Goal: Register for event/course

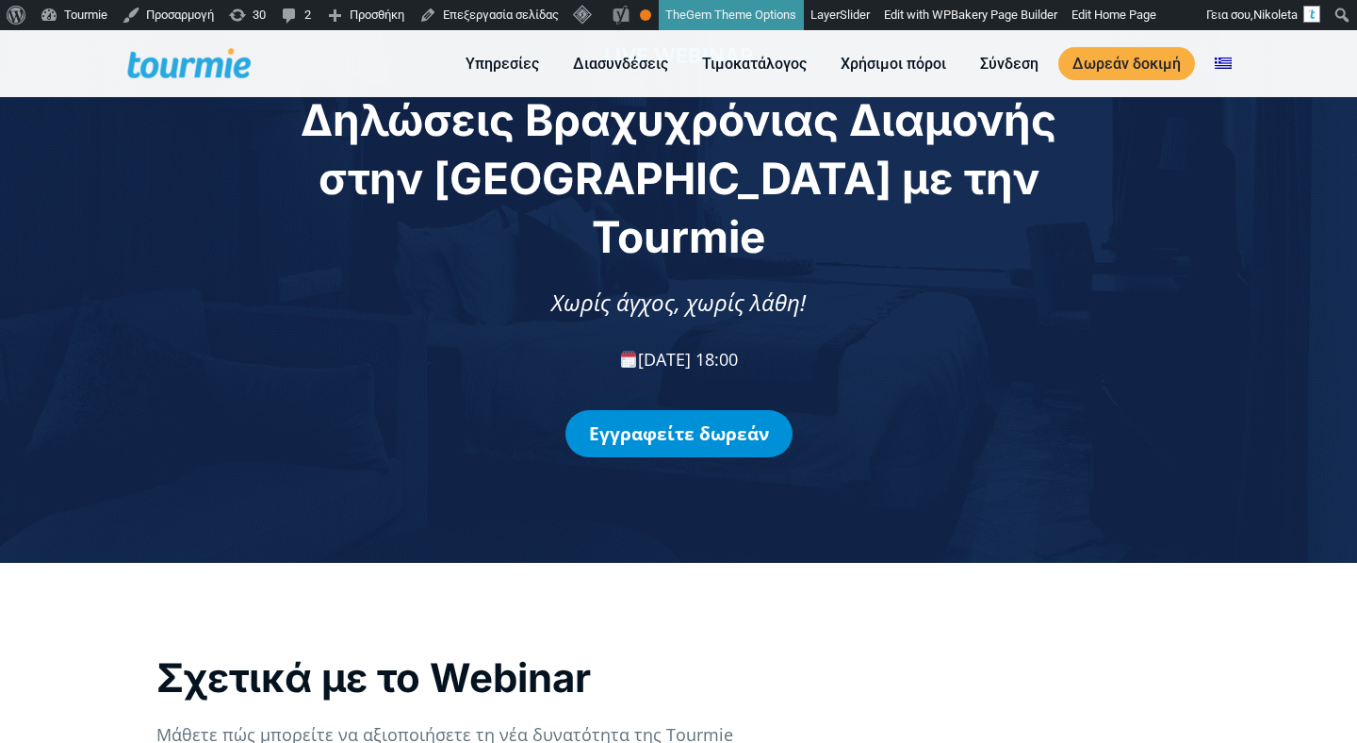
click at [745, 410] on link "Εγγραφείτε δωρεάν" at bounding box center [679, 433] width 227 height 47
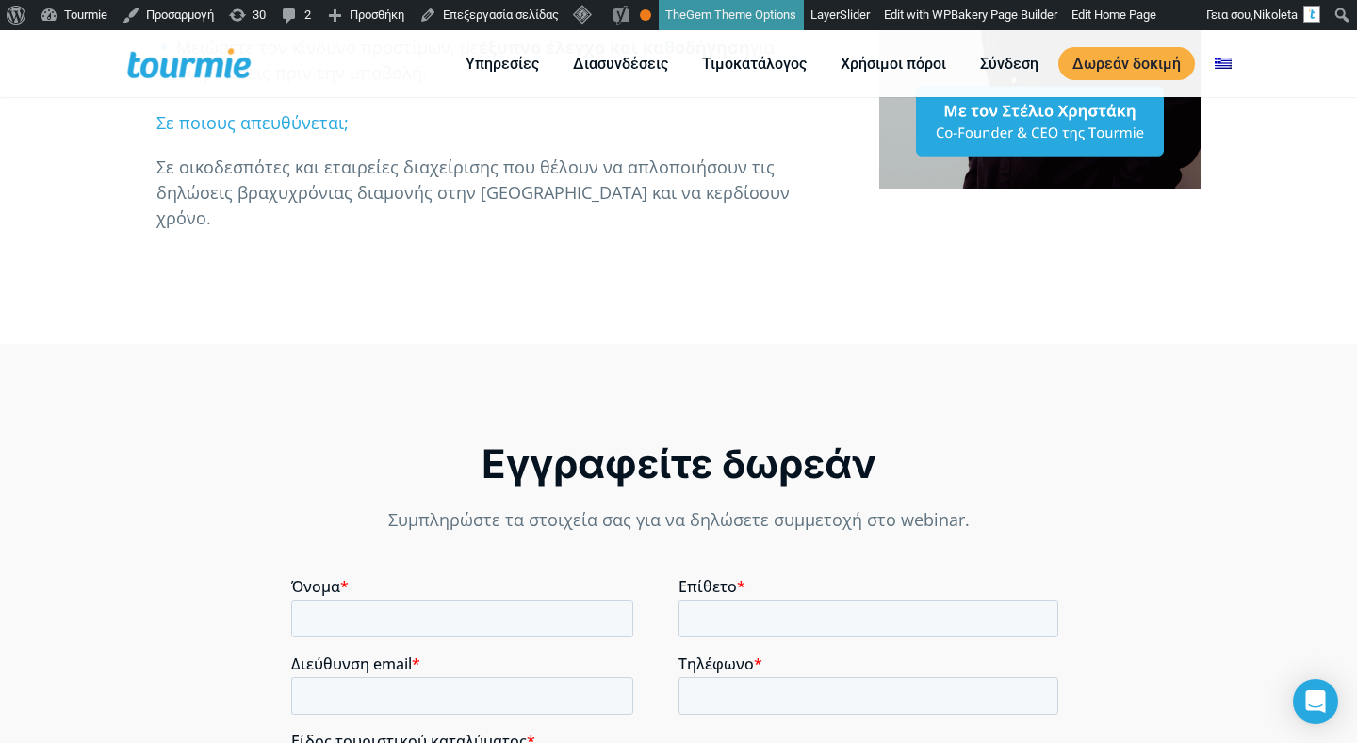
scroll to position [1120, 0]
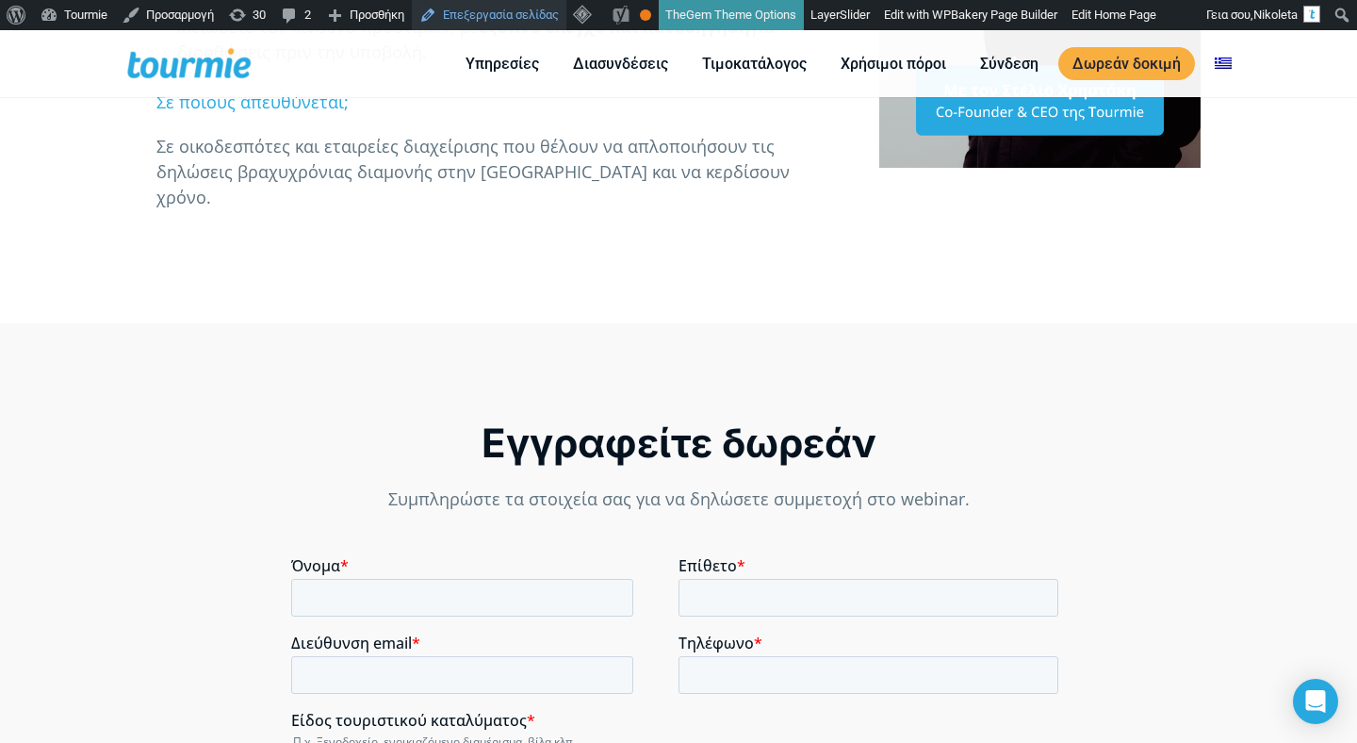
click at [506, 12] on link "Επεξεργασία σελίδας" at bounding box center [489, 15] width 155 height 30
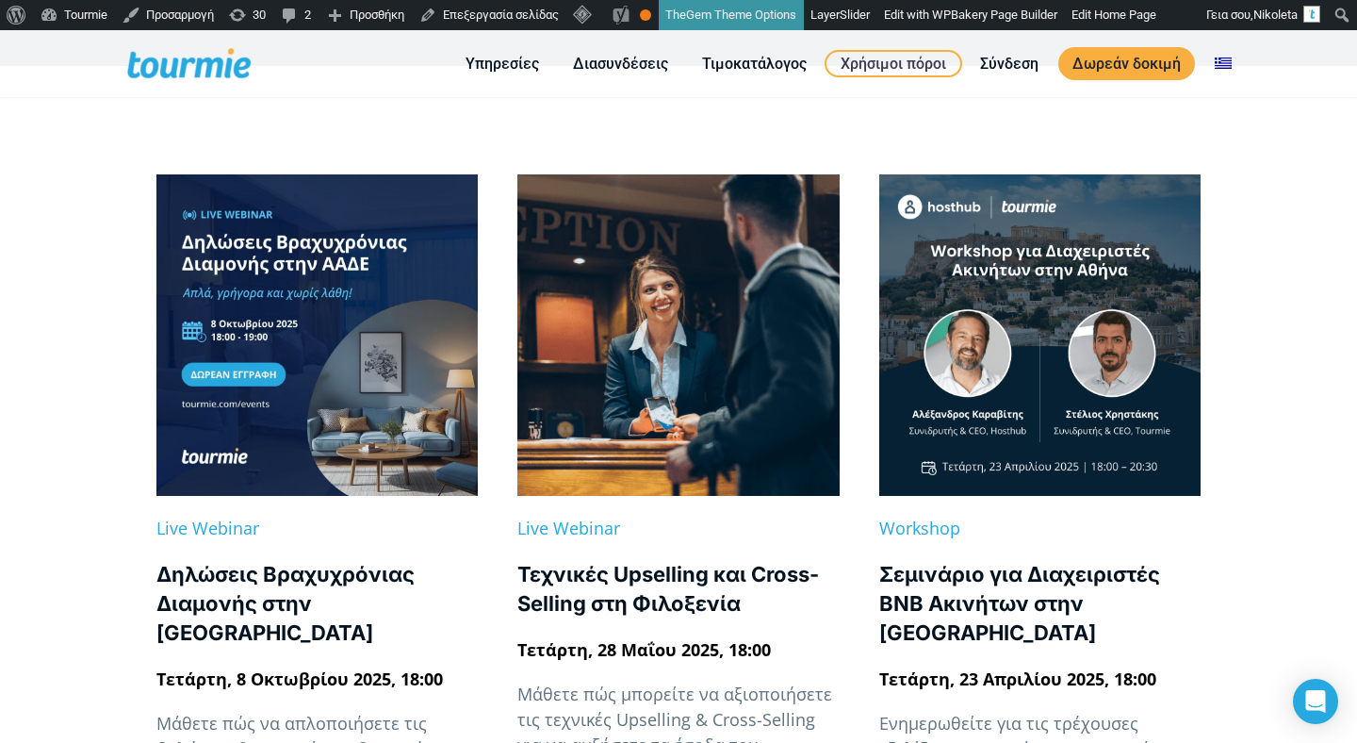
scroll to position [427, 0]
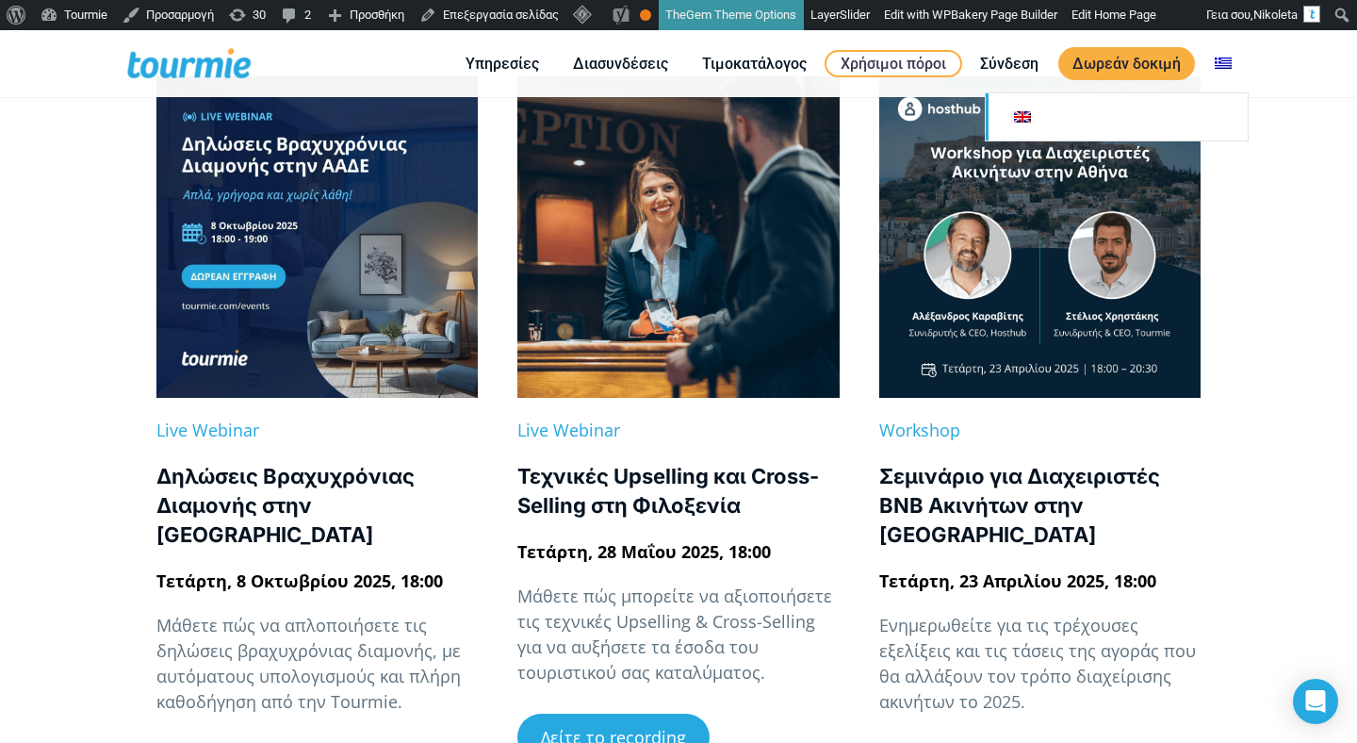
click at [1189, 120] on link at bounding box center [1117, 116] width 262 height 47
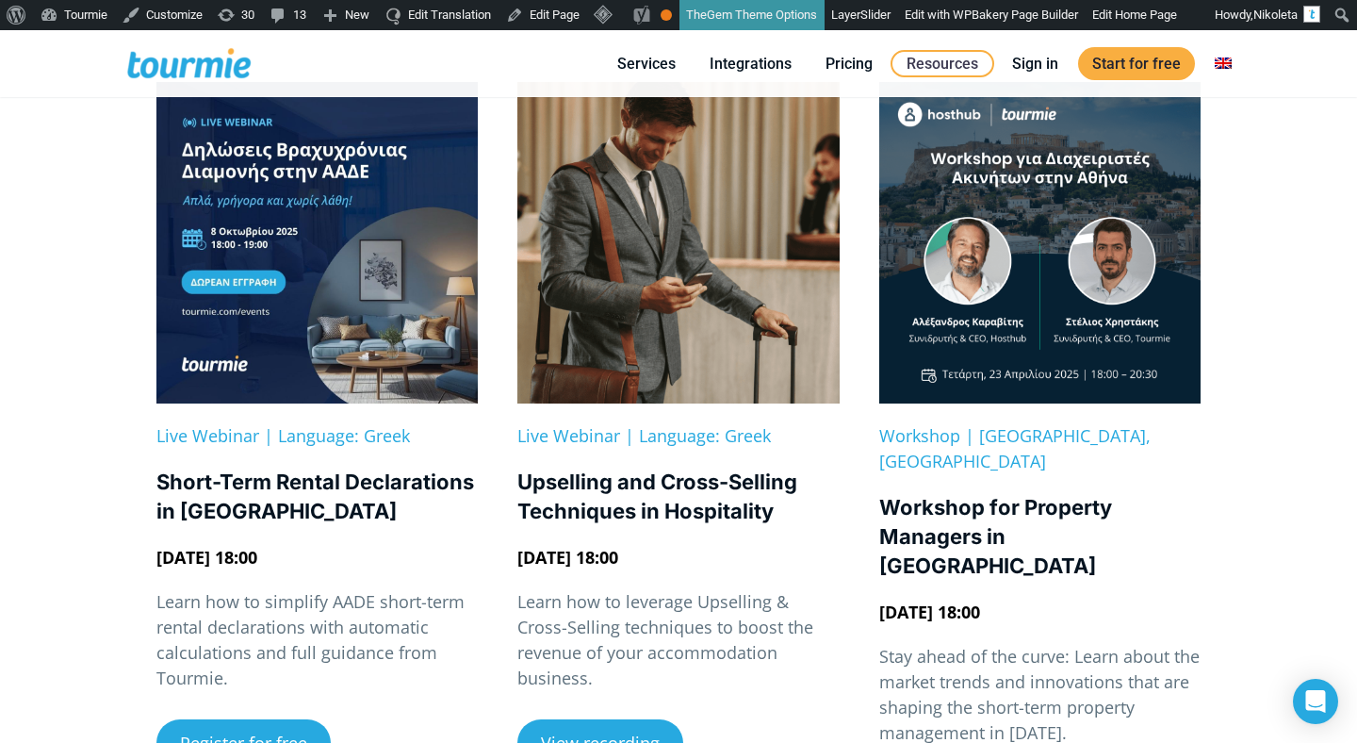
scroll to position [306, 0]
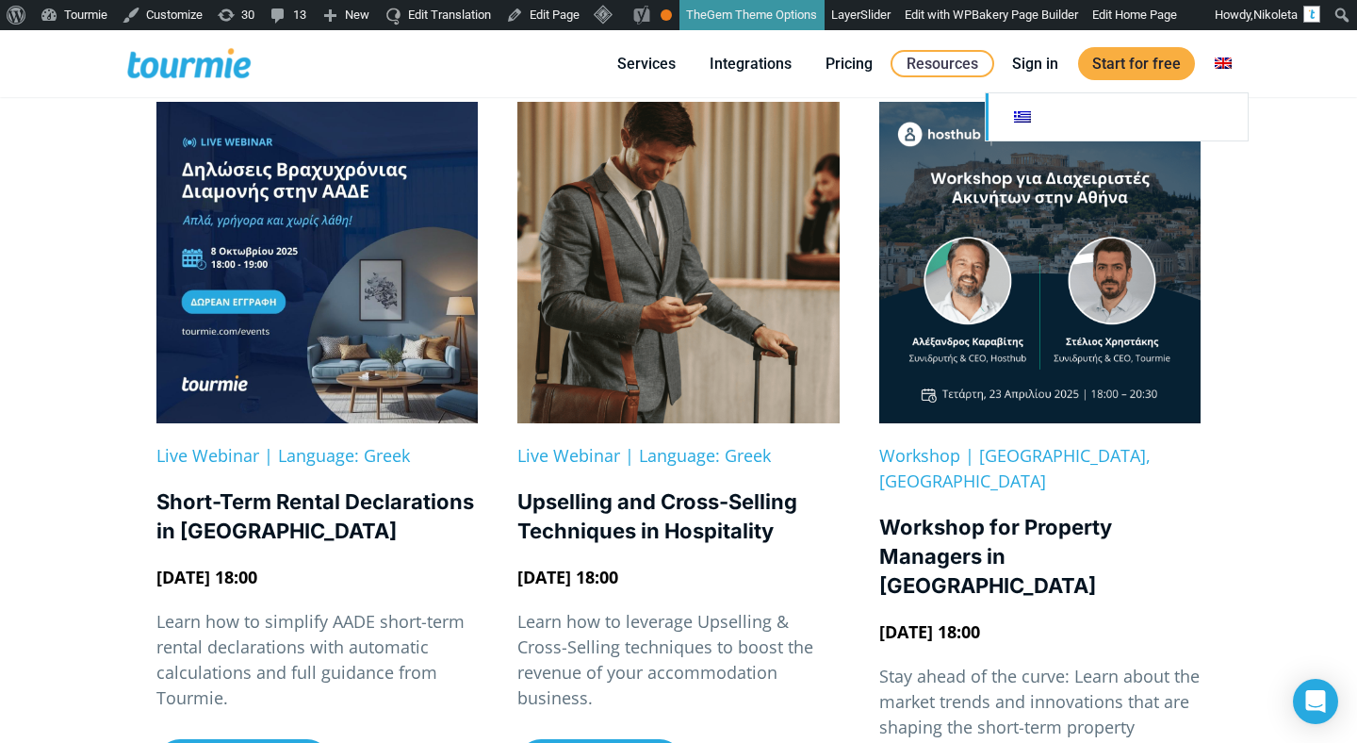
click at [1177, 122] on link at bounding box center [1117, 116] width 262 height 47
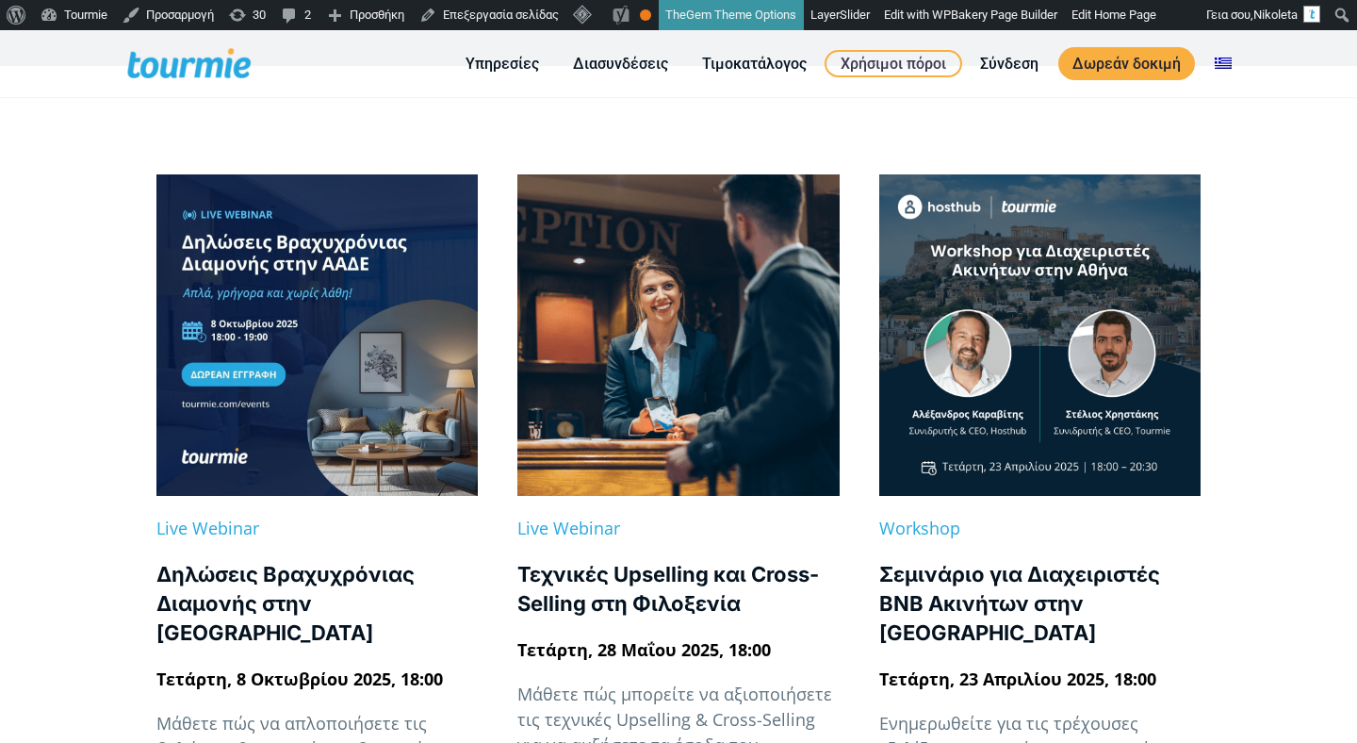
scroll to position [610, 0]
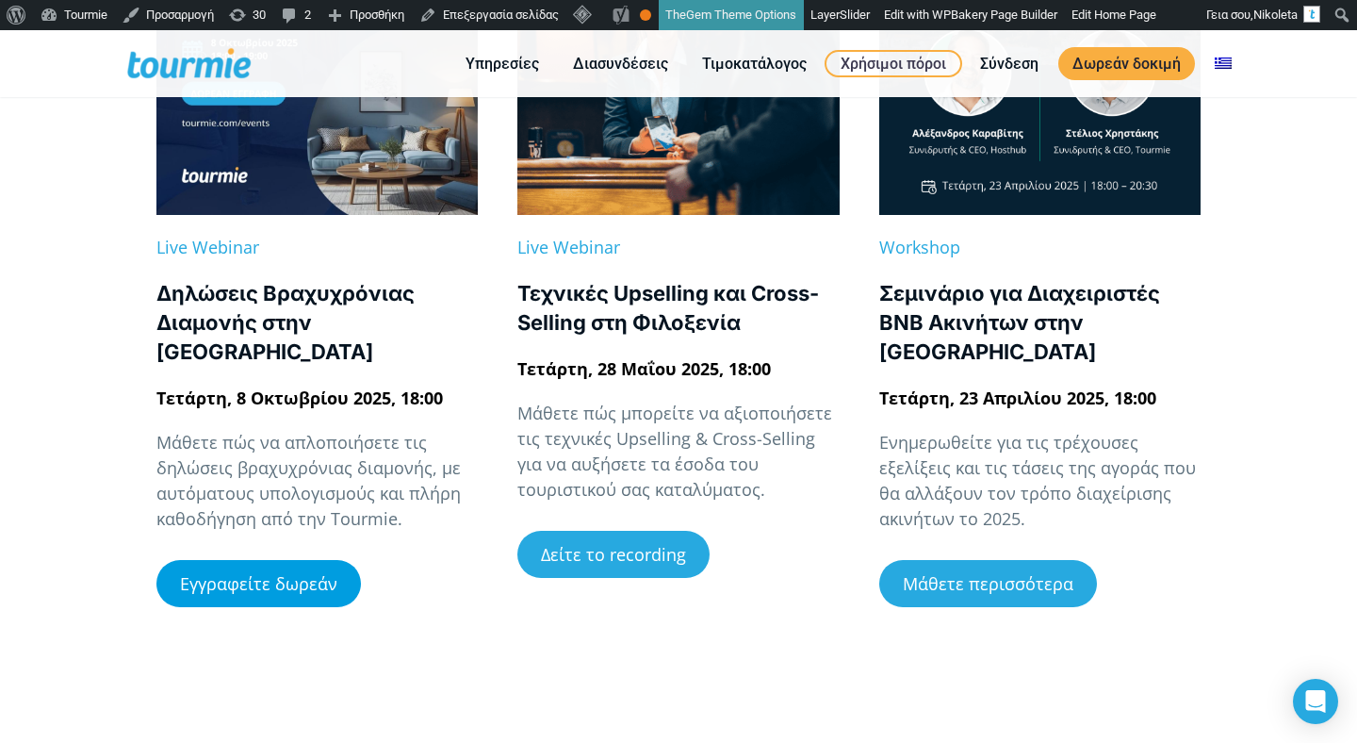
click at [288, 575] on span "Εγγραφείτε δωρεάν" at bounding box center [258, 583] width 157 height 17
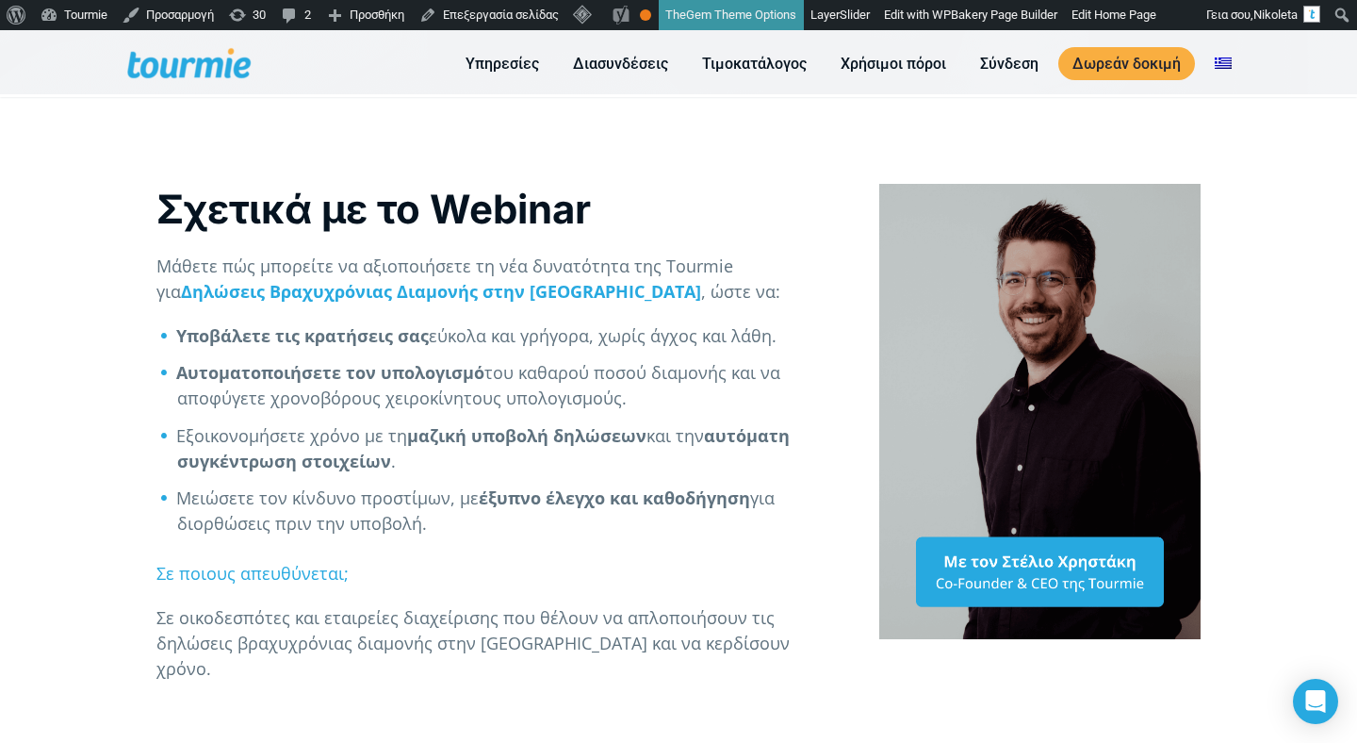
scroll to position [660, 0]
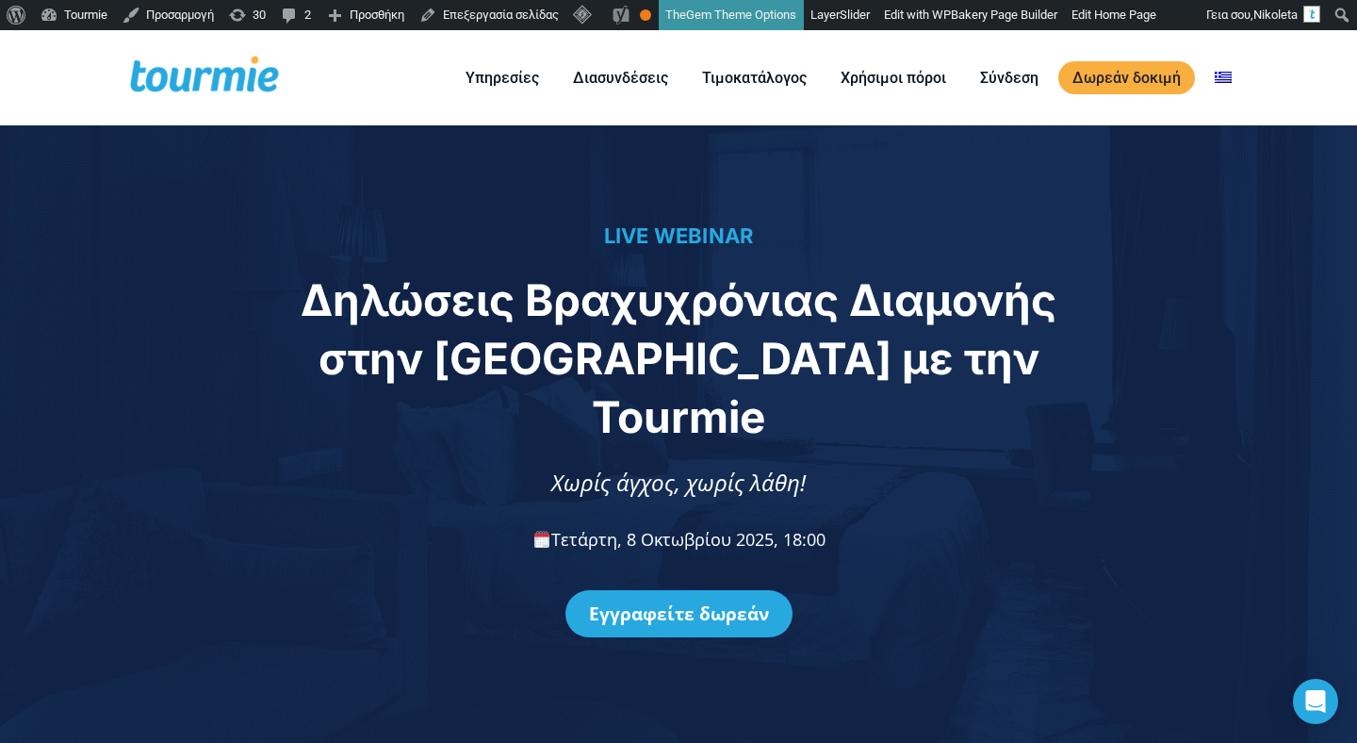
click at [1033, 414] on h1 "Δηλώσεις Βραχυχρόνιας Διαμονής στην [GEOGRAPHIC_DATA] με την Tourmie" at bounding box center [678, 358] width 775 height 175
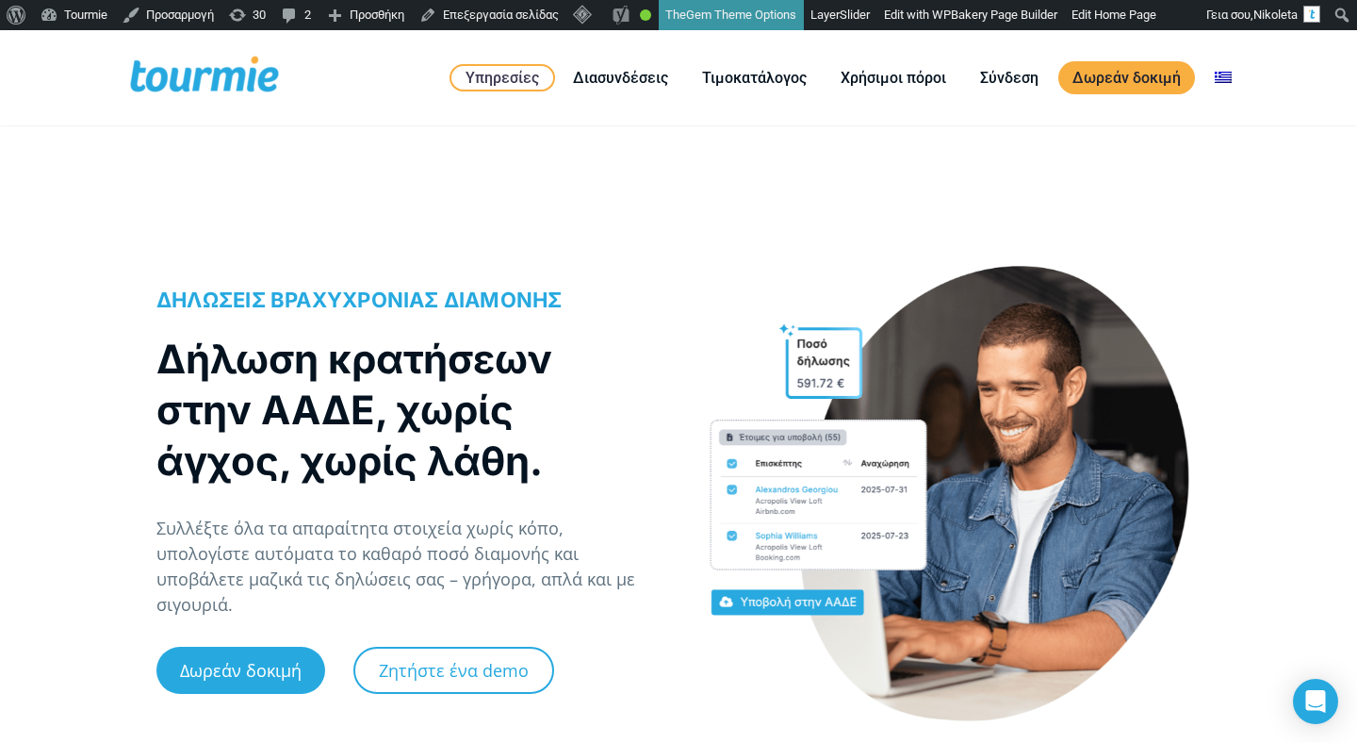
click at [248, 82] on span at bounding box center [204, 78] width 155 height 44
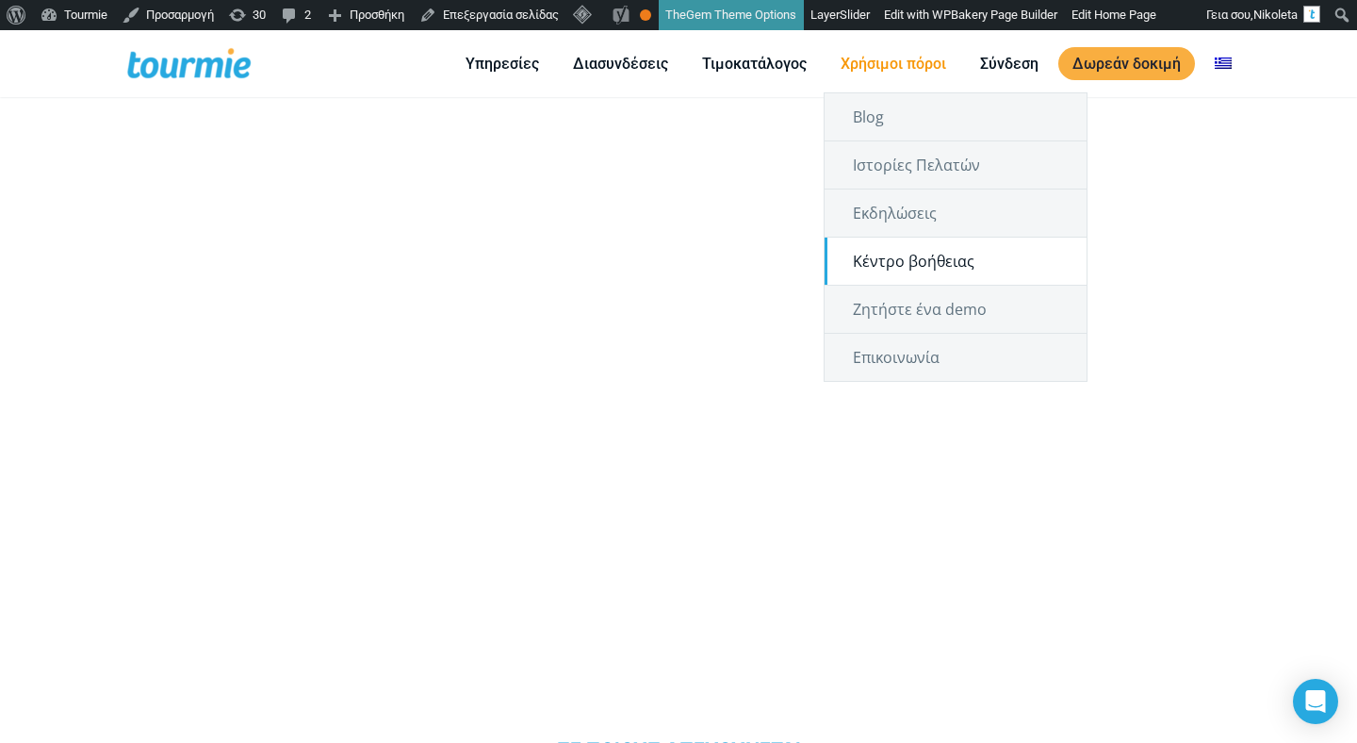
scroll to position [1360, 0]
